Goal: Navigation & Orientation: Find specific page/section

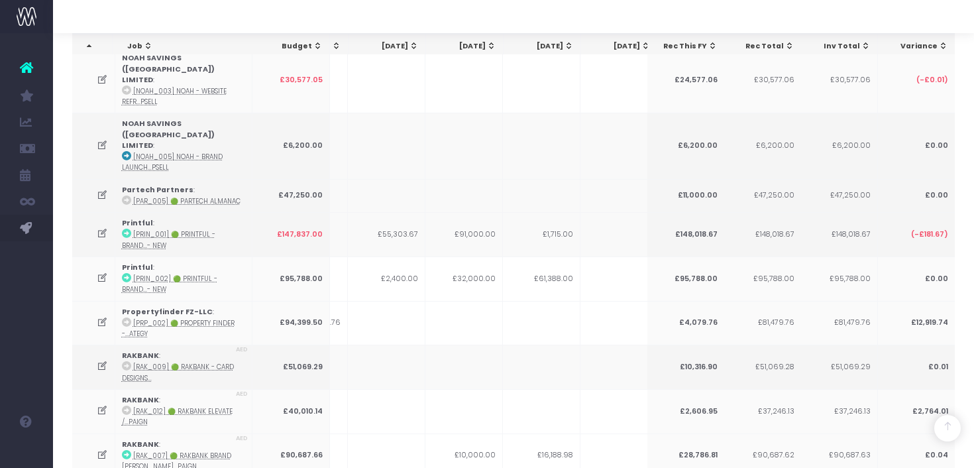
scroll to position [0, 349]
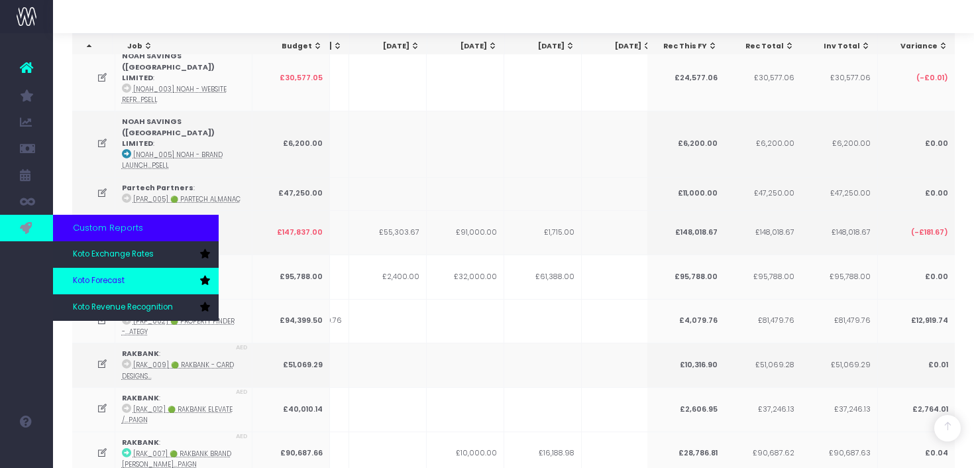
click at [136, 278] on link "Koto Forecast" at bounding box center [136, 281] width 166 height 27
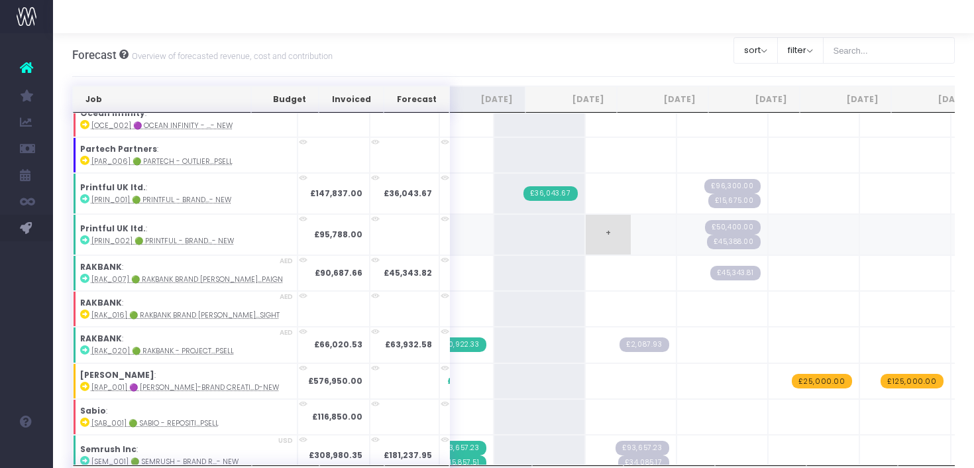
scroll to position [2648, 199]
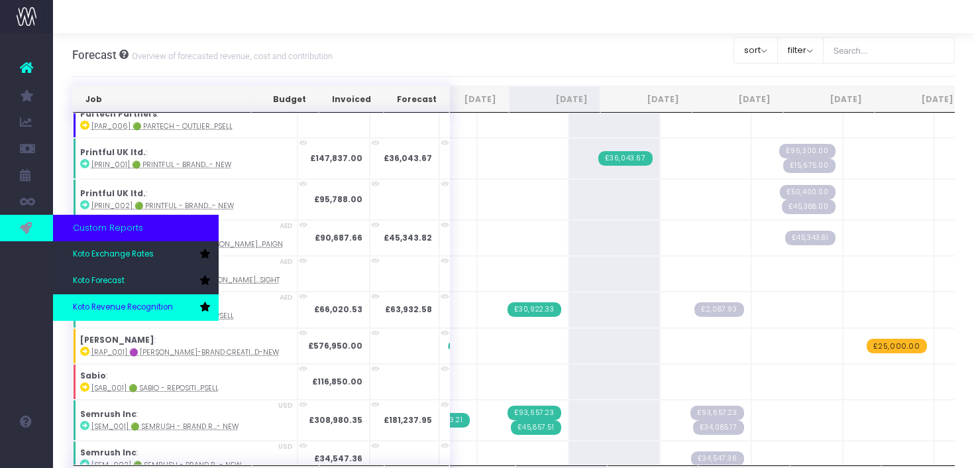
click at [138, 303] on span "Koto Revenue Recognition" at bounding box center [123, 307] width 100 height 12
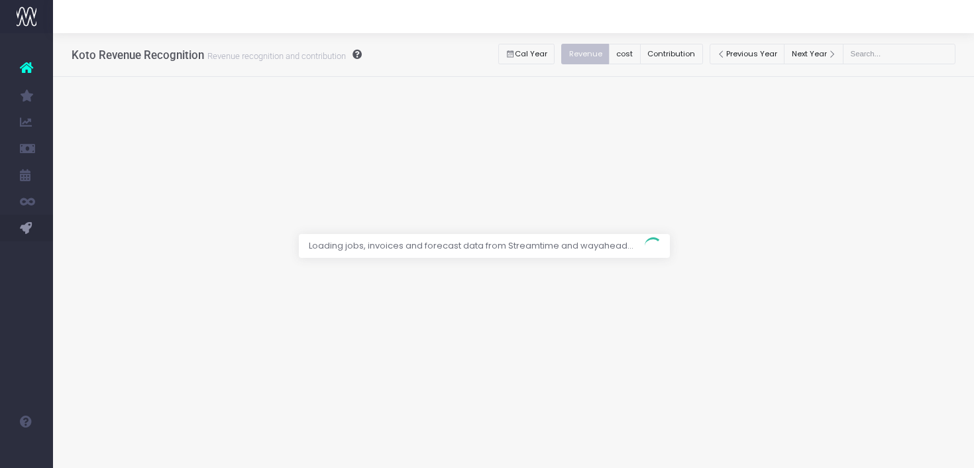
click at [683, 52] on div at bounding box center [487, 234] width 974 height 468
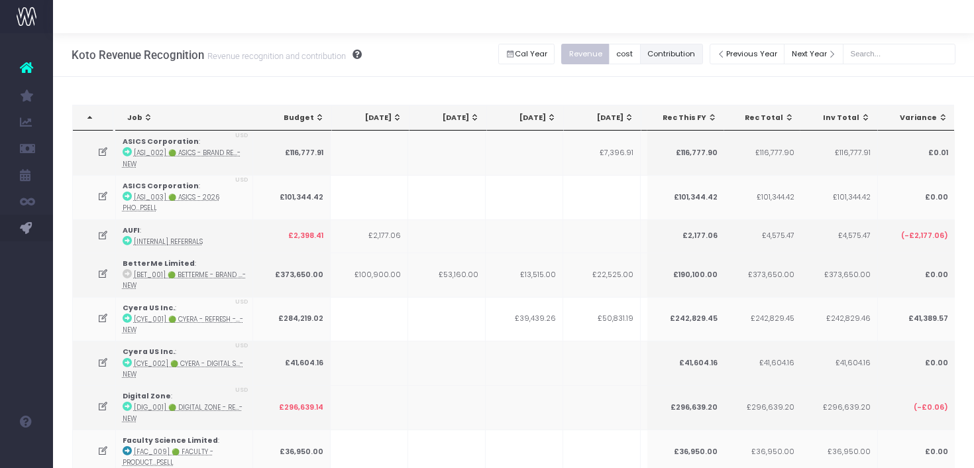
click at [678, 53] on button "Contribution" at bounding box center [671, 54] width 63 height 21
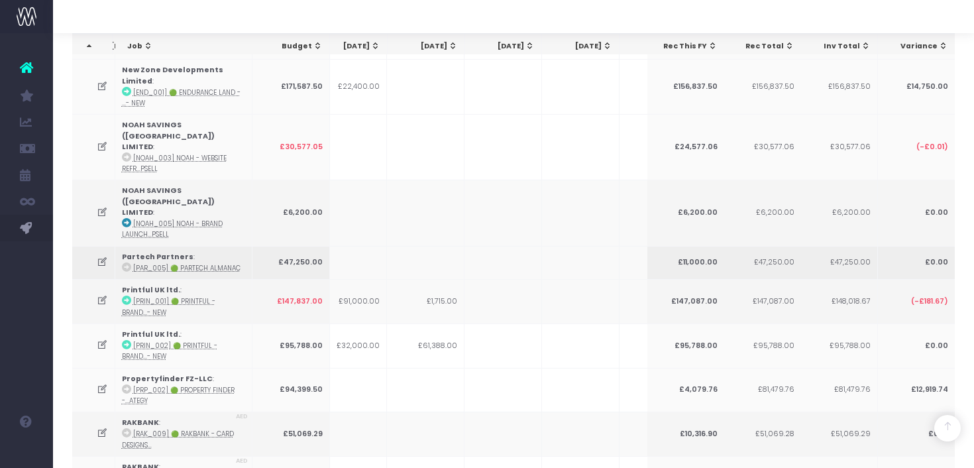
scroll to position [0, 383]
